Goal: Information Seeking & Learning: Learn about a topic

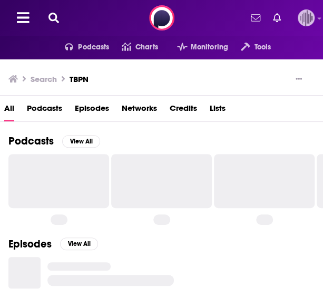
click at [317, 17] on icon at bounding box center [319, 18] width 4 height 6
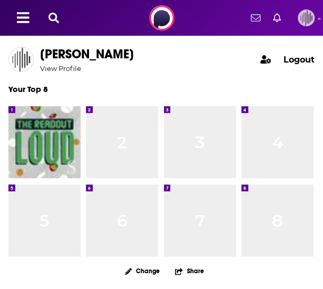
click at [319, 22] on icon at bounding box center [319, 18] width 4 height 6
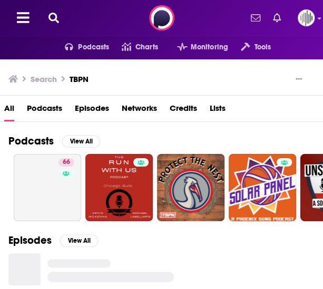
click at [54, 18] on icon at bounding box center [53, 18] width 11 height 11
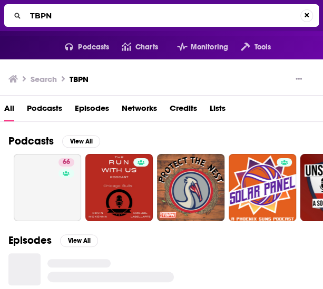
drag, startPoint x: 65, startPoint y: 19, endPoint x: -1, endPoint y: 12, distance: 66.7
click at [0, 12] on html "Podcasts Features Solutions Account Company Resources Say Hello </> Developer A…" at bounding box center [161, 144] width 323 height 289
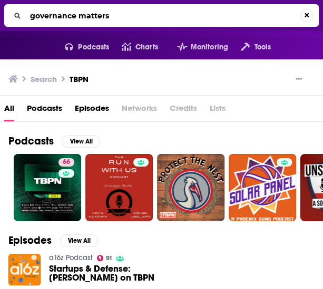
type input "governance matters"
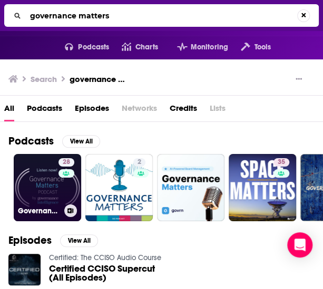
click at [39, 181] on link "28 Governance Matters" at bounding box center [47, 187] width 67 height 67
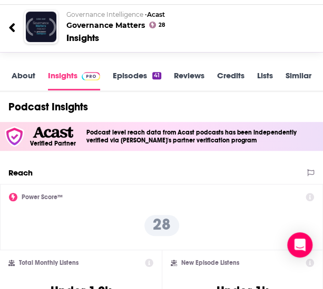
scroll to position [92, 0]
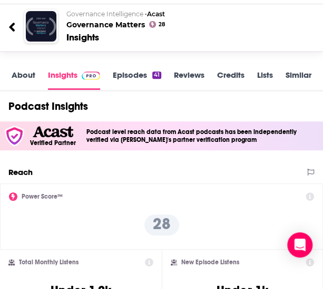
click at [19, 75] on link "About" at bounding box center [24, 80] width 24 height 20
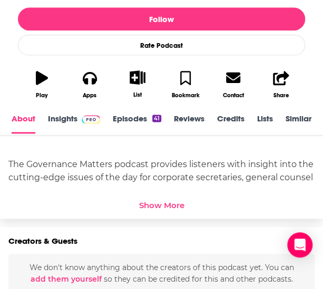
scroll to position [265, 0]
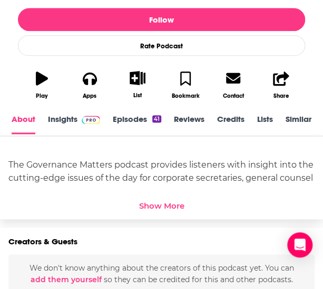
click at [70, 121] on link "Insights" at bounding box center [74, 124] width 52 height 20
